Goal: Communication & Community: Answer question/provide support

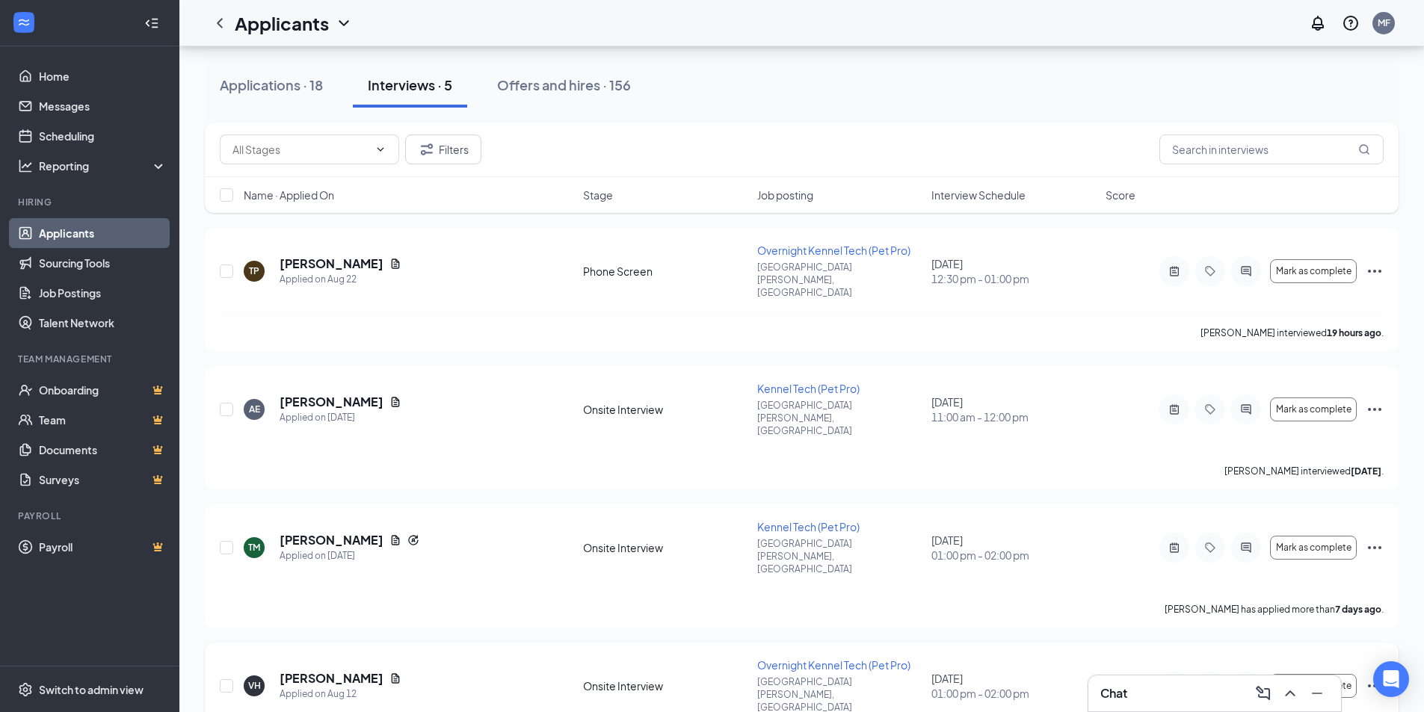
scroll to position [150, 0]
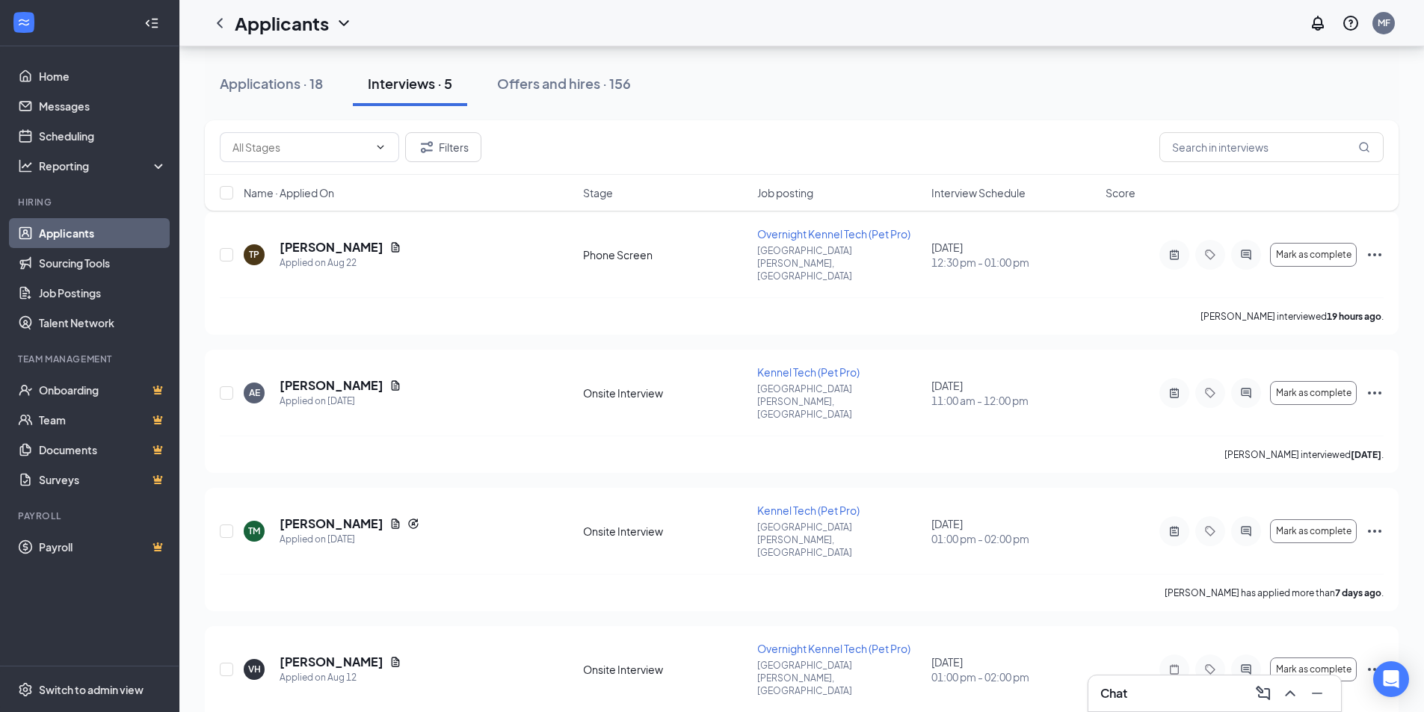
click at [1146, 692] on div "Chat" at bounding box center [1215, 694] width 229 height 24
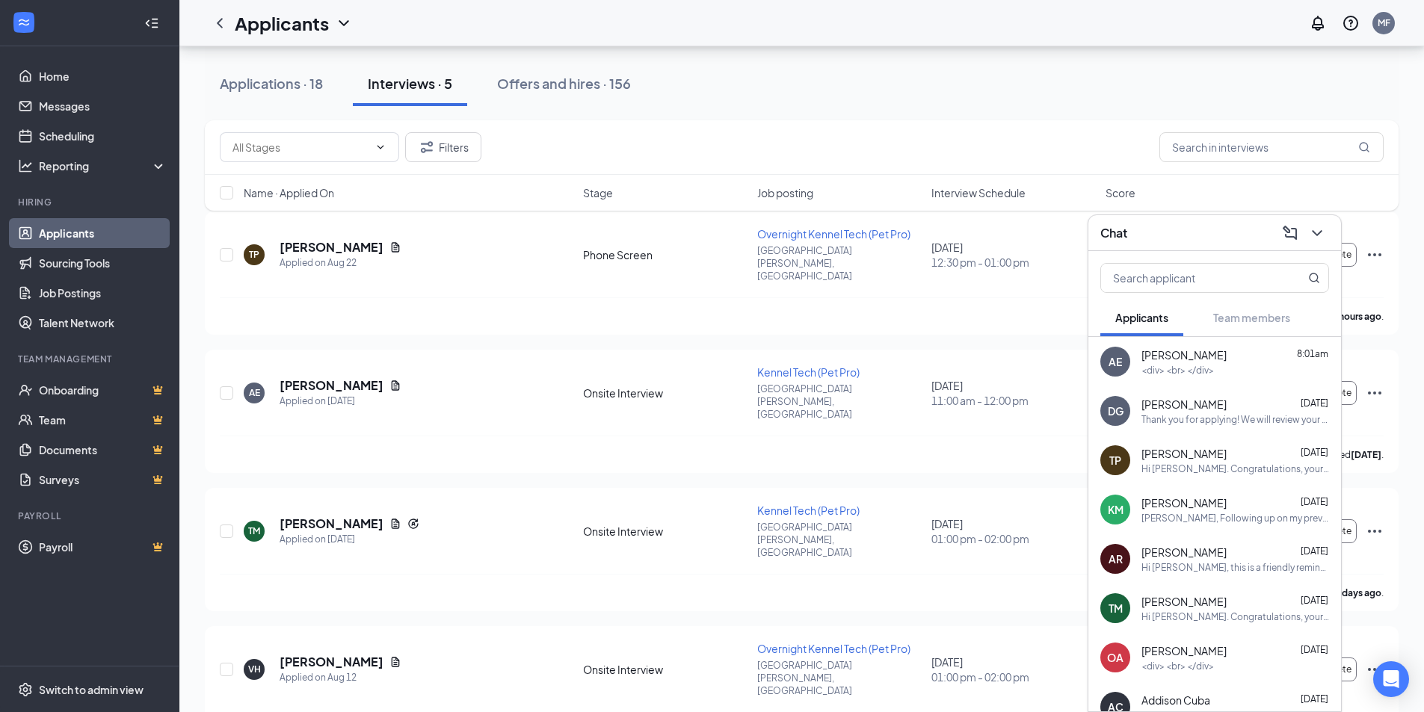
click at [1168, 360] on span "[PERSON_NAME]" at bounding box center [1184, 355] width 85 height 15
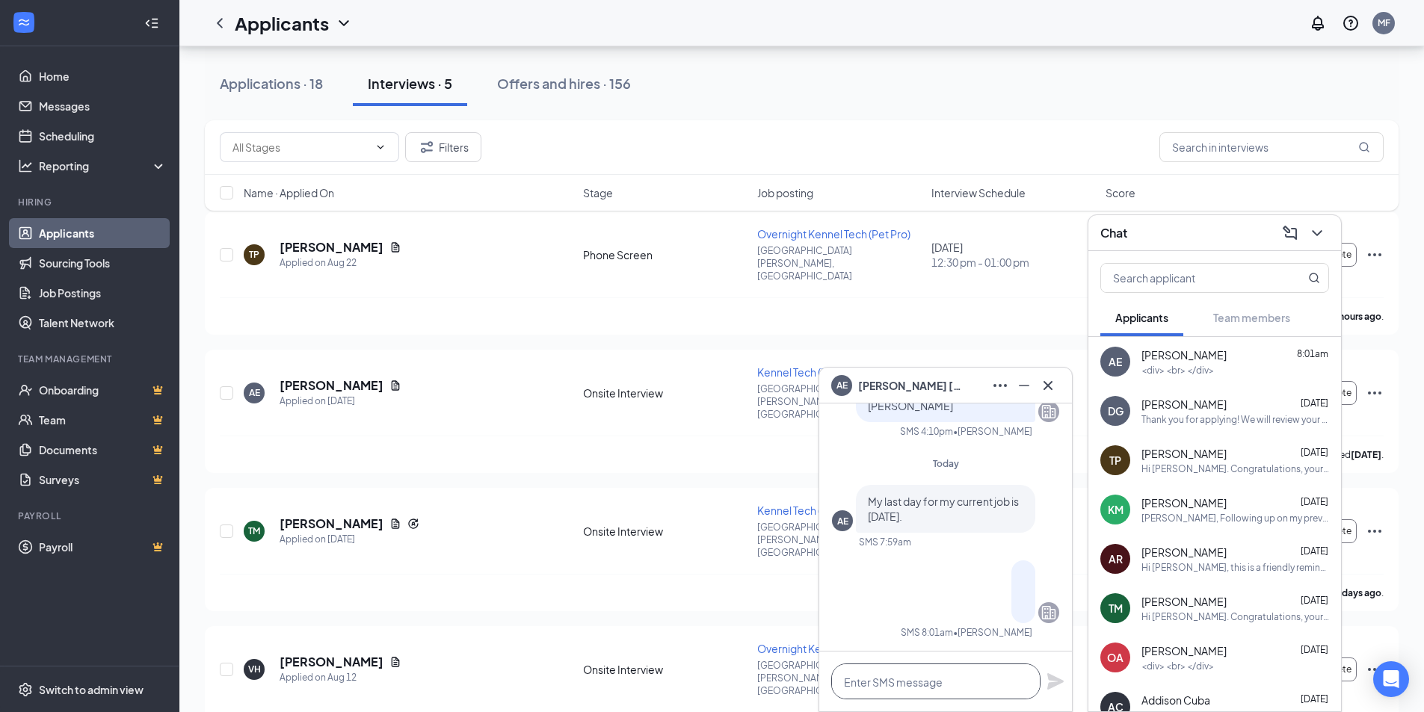
click at [919, 682] on textarea at bounding box center [935, 682] width 209 height 36
type textarea "O"
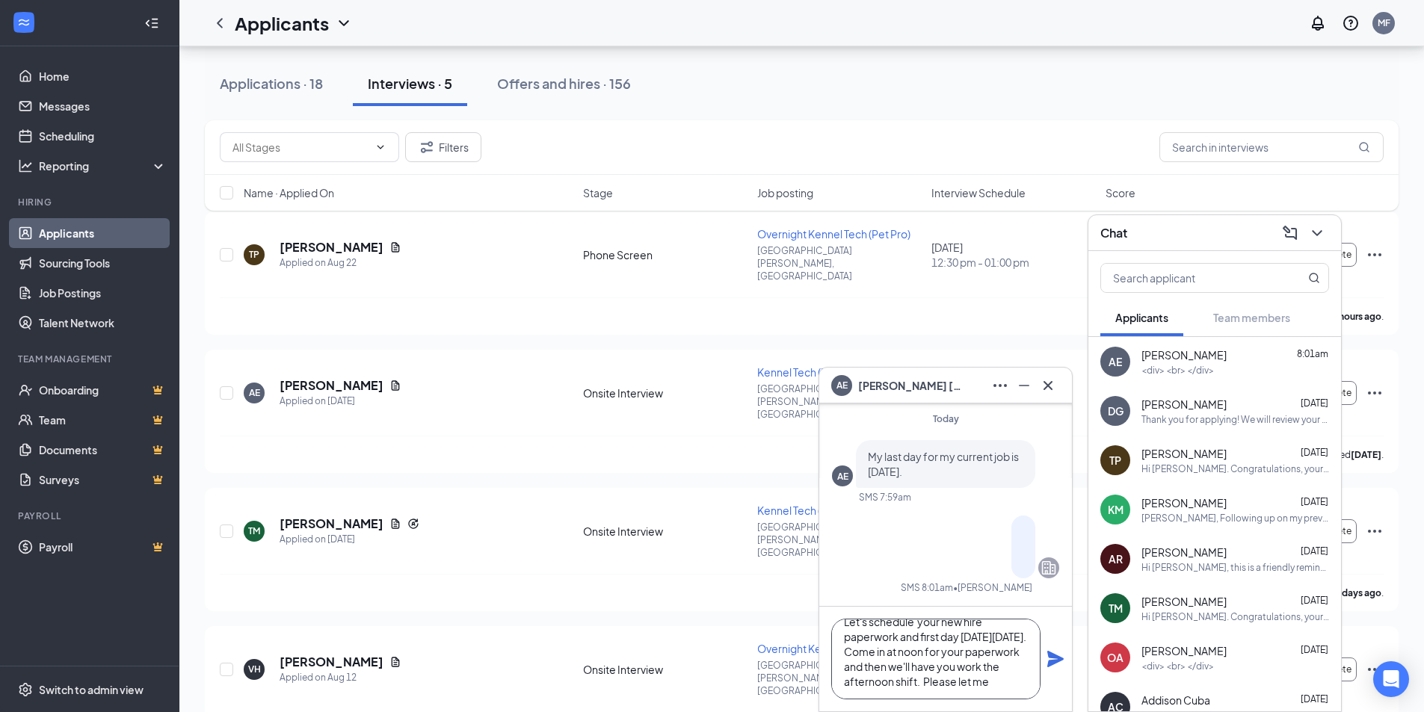
scroll to position [46, 0]
type textarea "[PERSON_NAME], Let's schedule your new hire paperwork and first day [DATE][DATE…"
click at [1056, 663] on icon "Plane" at bounding box center [1055, 659] width 16 height 16
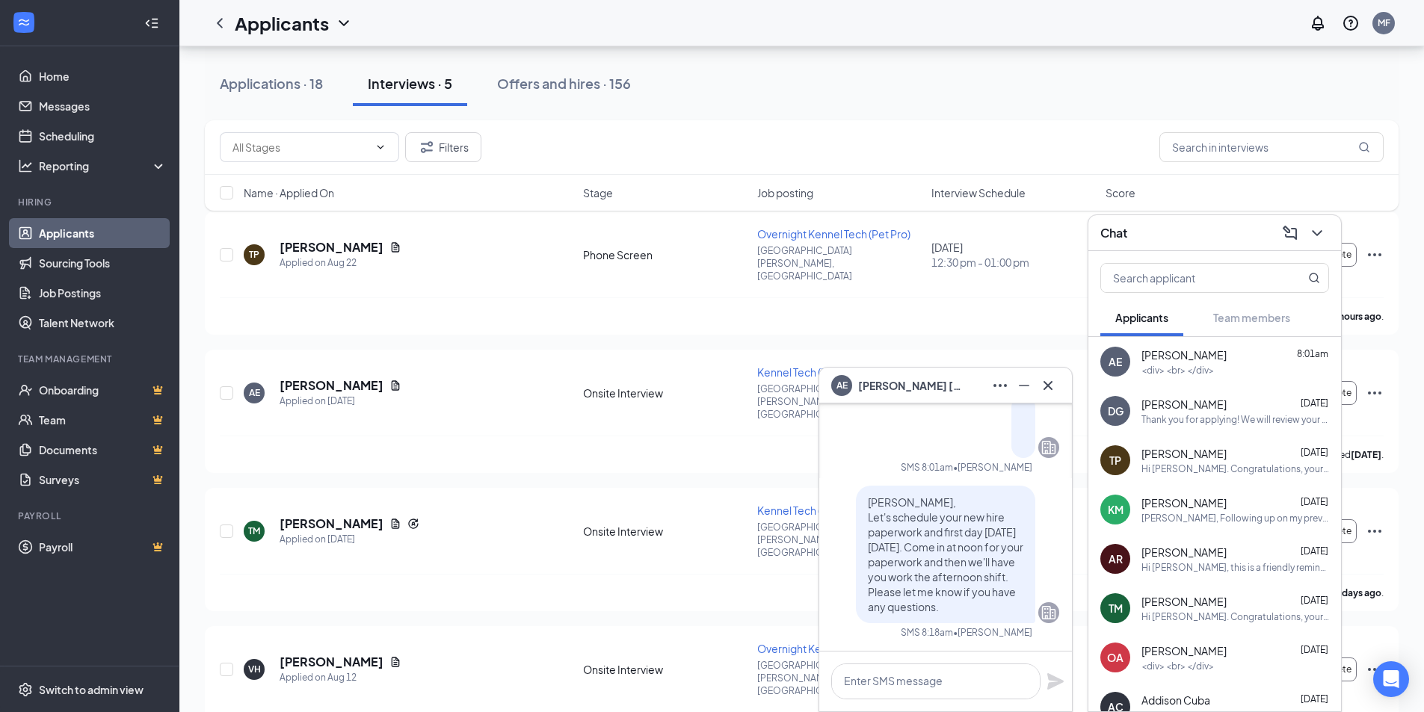
scroll to position [0, 0]
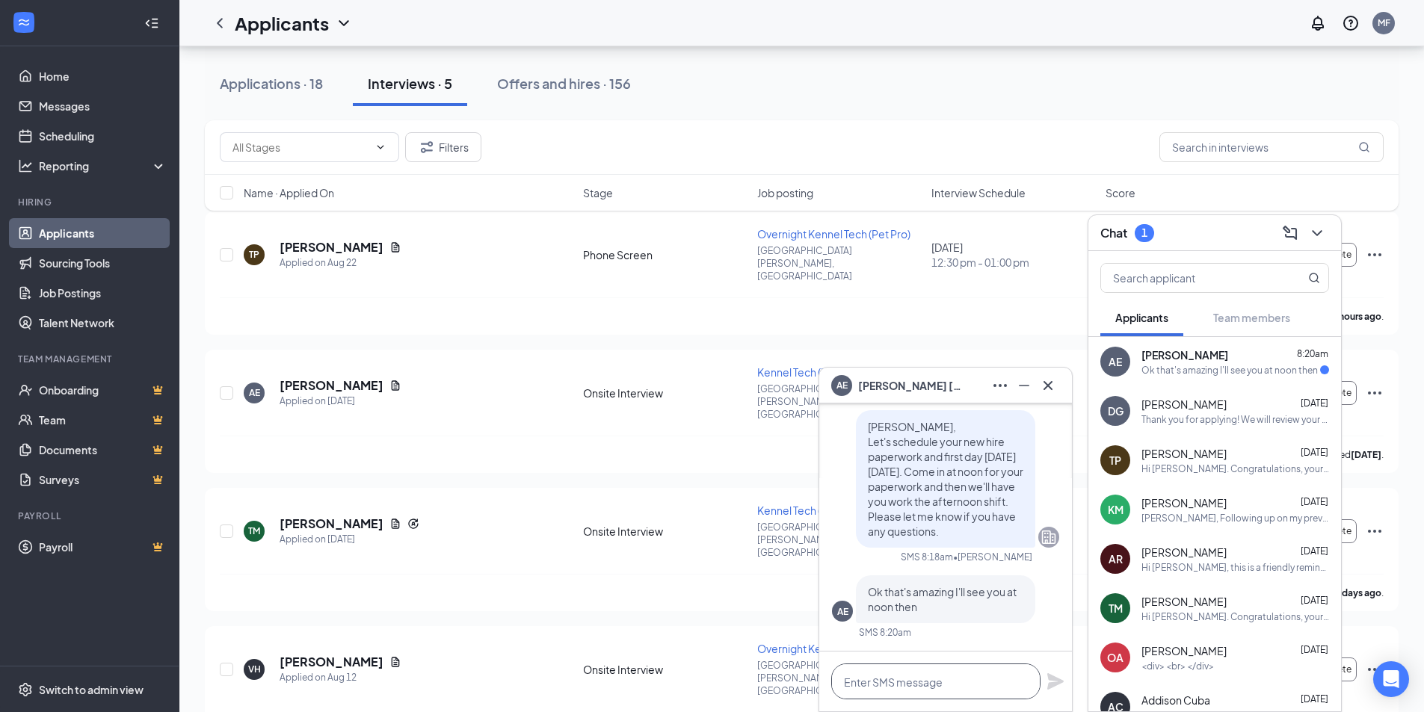
click at [929, 677] on textarea at bounding box center [935, 682] width 209 height 36
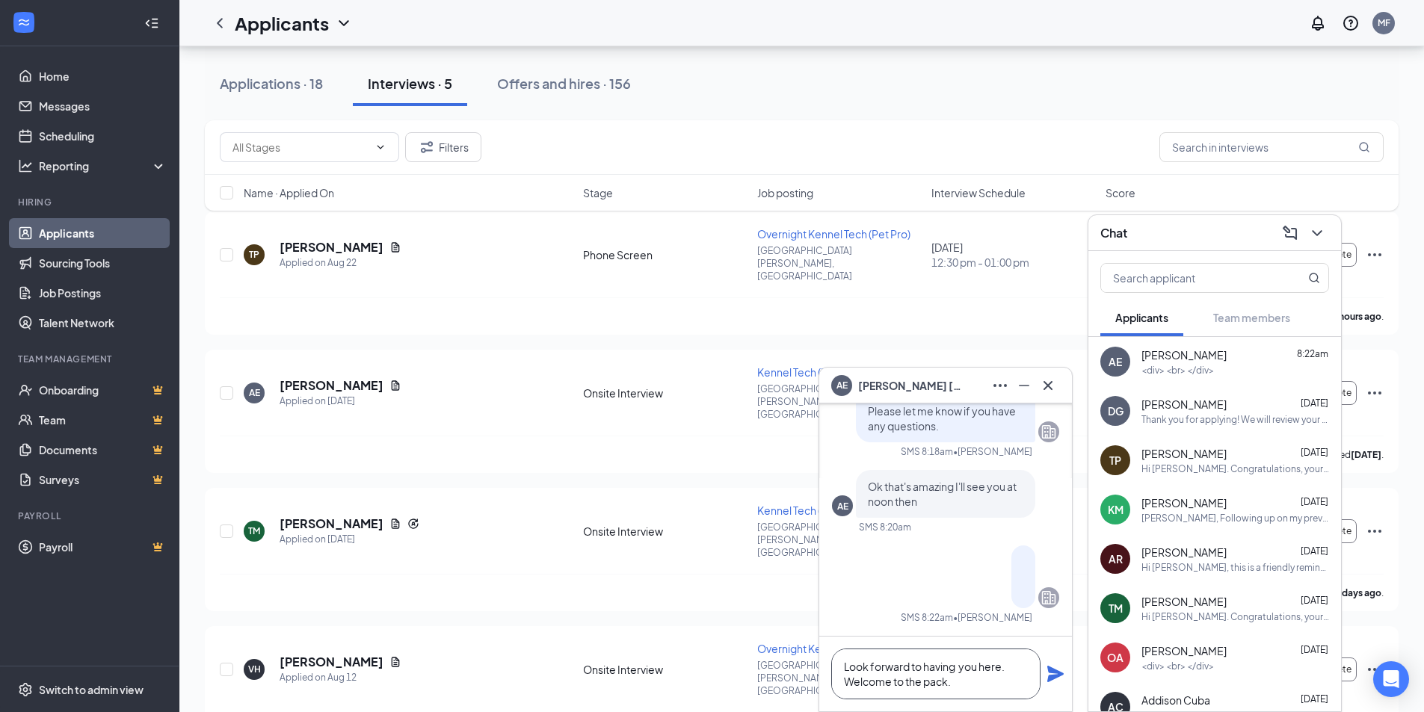
type textarea "Look forward to having you here. Welcome to the pack."
click at [1059, 670] on icon "Plane" at bounding box center [1056, 674] width 18 height 18
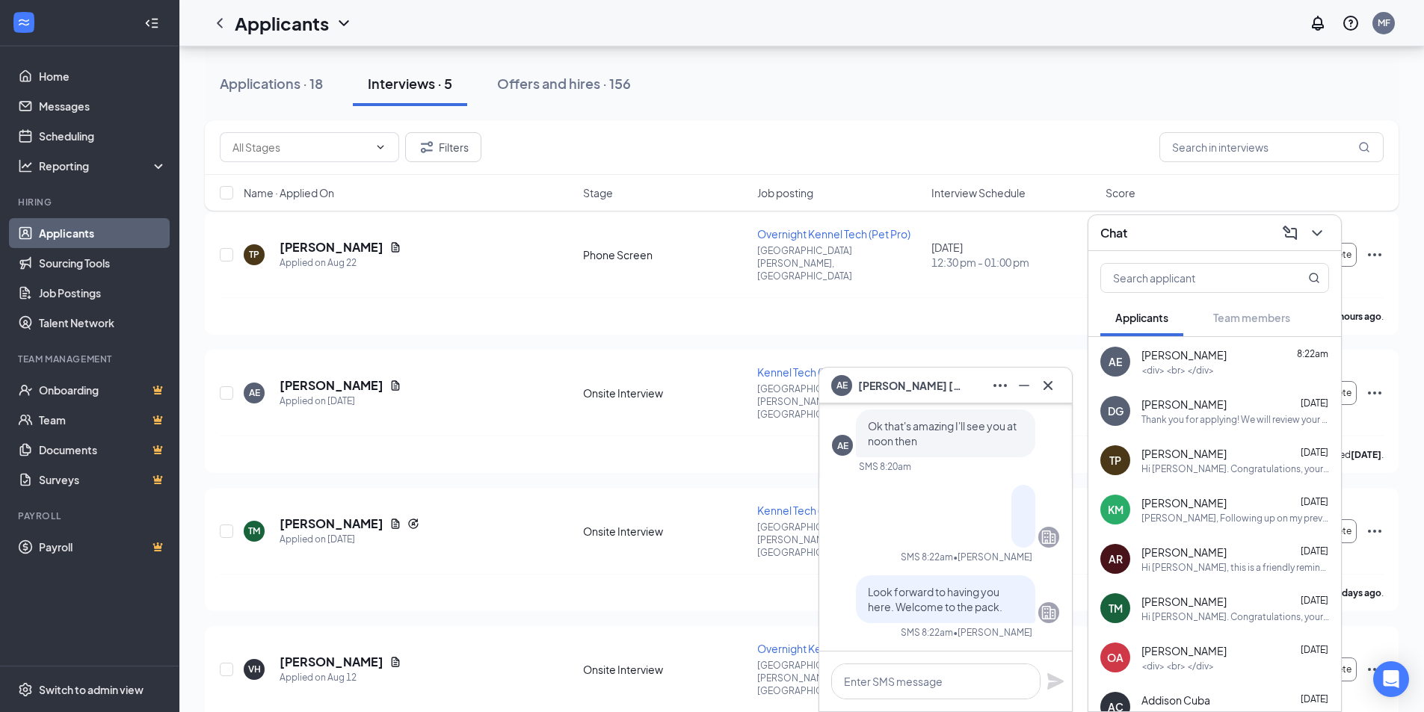
scroll to position [0, 0]
click at [1055, 386] on icon "Cross" at bounding box center [1048, 386] width 18 height 18
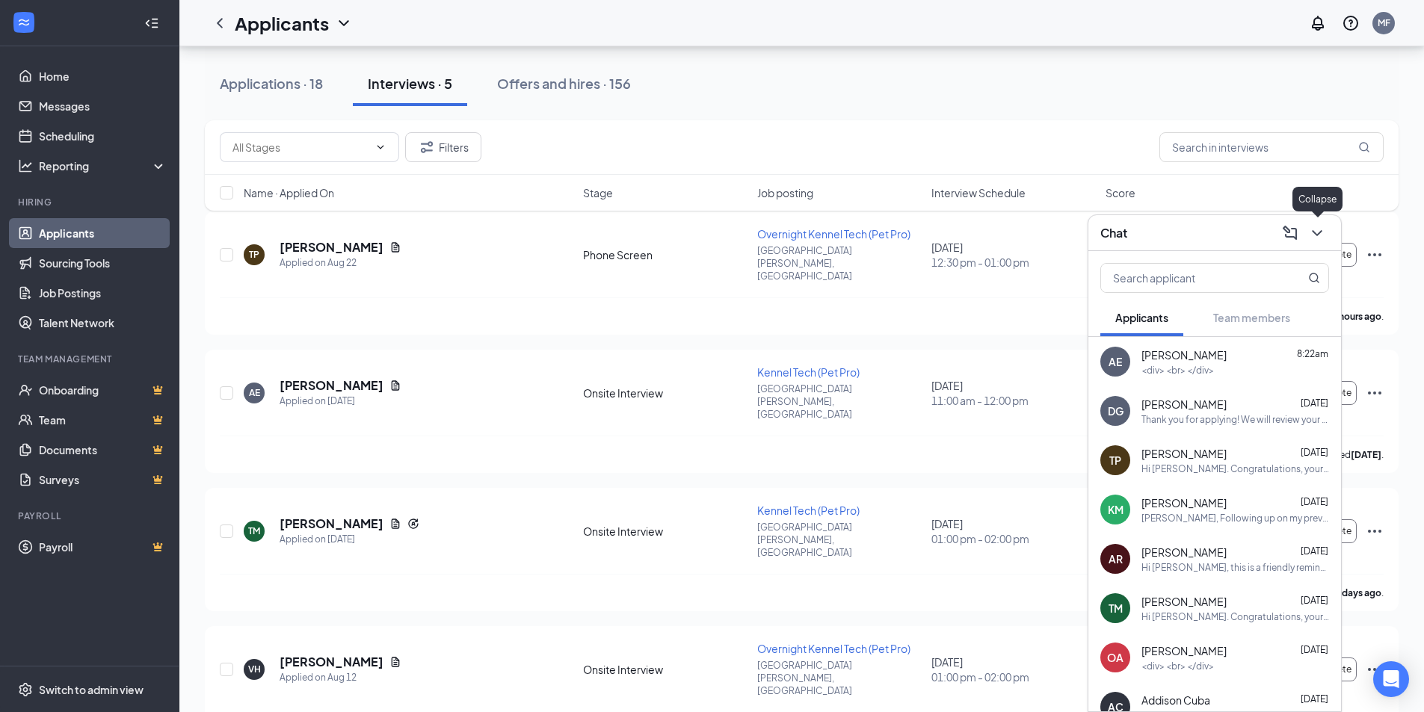
click at [1314, 235] on icon "ChevronDown" at bounding box center [1317, 233] width 18 height 18
